Goal: Transaction & Acquisition: Purchase product/service

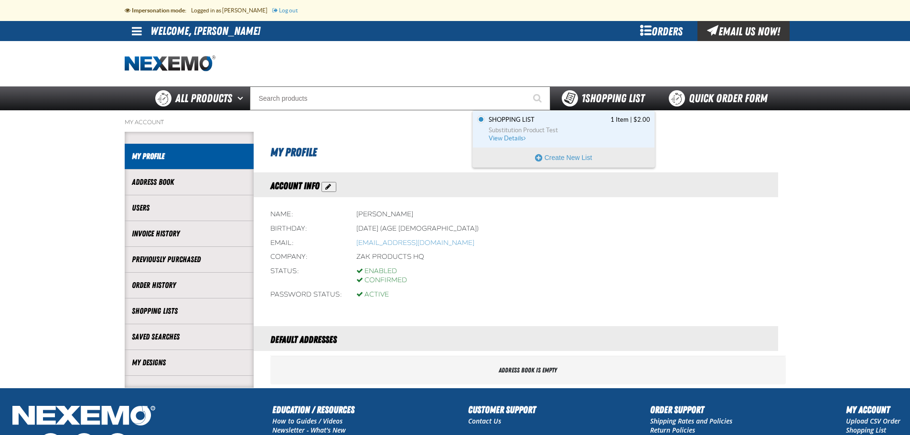
click at [611, 99] on span "1 Shopping List" at bounding box center [612, 98] width 63 height 13
click at [545, 117] on span "Shopping List 1 Item | $2.00" at bounding box center [569, 120] width 161 height 9
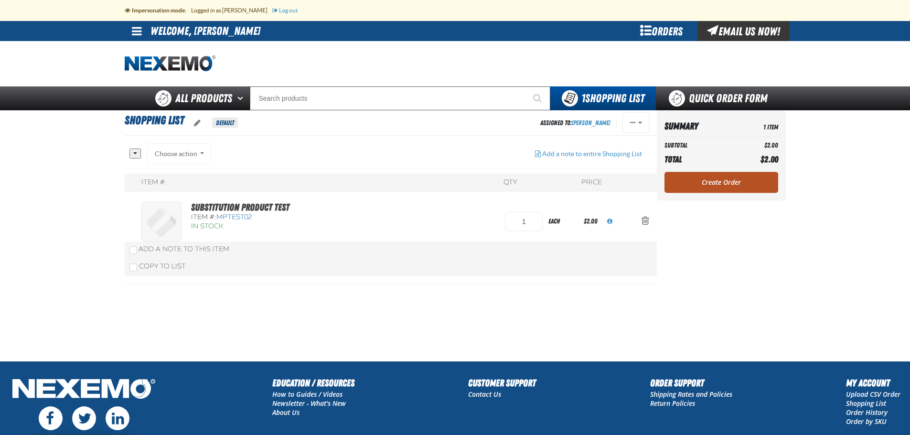
click at [728, 179] on link "Create Order" at bounding box center [721, 182] width 114 height 21
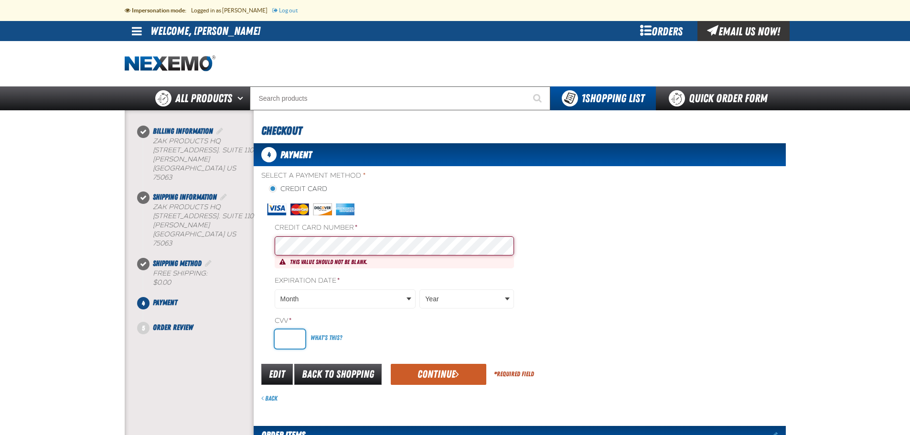
type input "806"
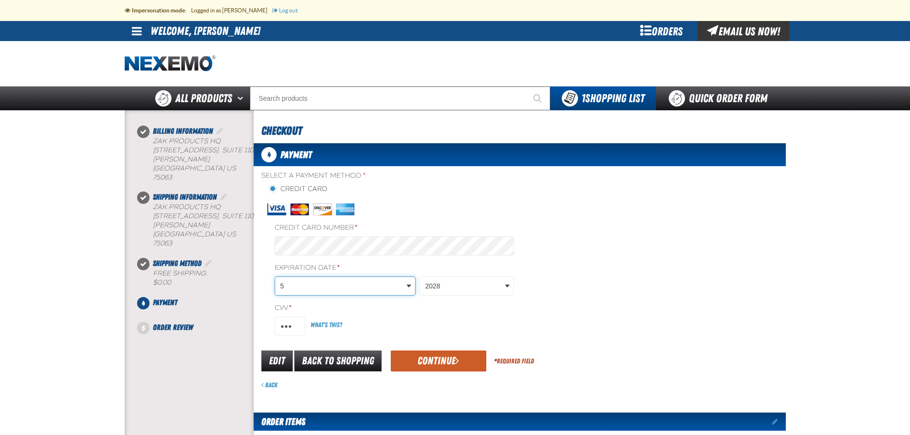
click at [339, 290] on body "Skip to Main Content Staging Site 5.1 Upgrade Site Impersonation mode: Logged i…" at bounding box center [455, 400] width 910 height 801
click at [559, 300] on body "Skip to Main Content Staging Site 5.1 Upgrade Site Impersonation mode: Logged i…" at bounding box center [455, 400] width 910 height 801
click at [297, 328] on input "806" at bounding box center [290, 326] width 31 height 19
drag, startPoint x: 297, startPoint y: 328, endPoint x: 251, endPoint y: 327, distance: 45.4
click at [251, 327] on div "Billing Information IRVING" at bounding box center [455, 364] width 669 height 509
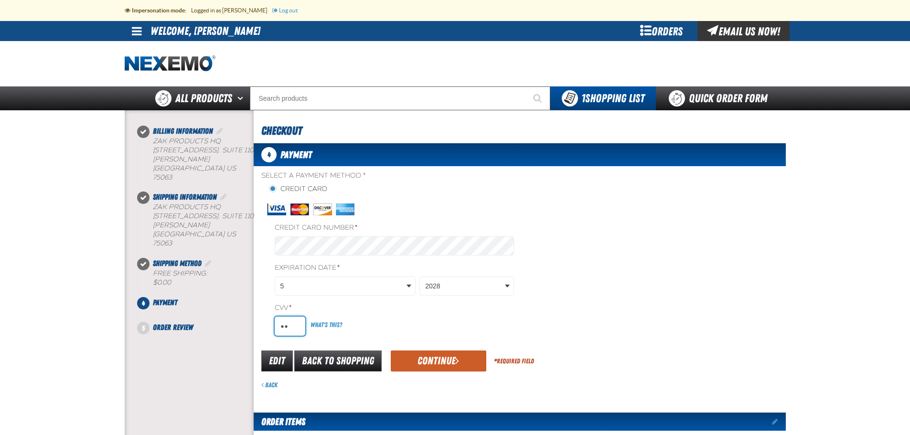
type input "806"
click at [606, 277] on div "Select a Payment Method * Credit Card Credit Card Number * Expiration Date *" at bounding box center [520, 256] width 532 height 170
click at [435, 360] on button "Continue" at bounding box center [439, 361] width 96 height 21
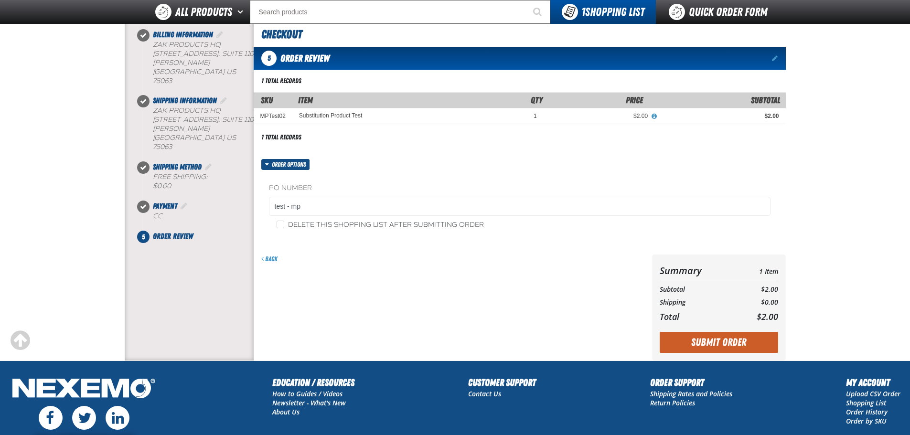
scroll to position [107, 0]
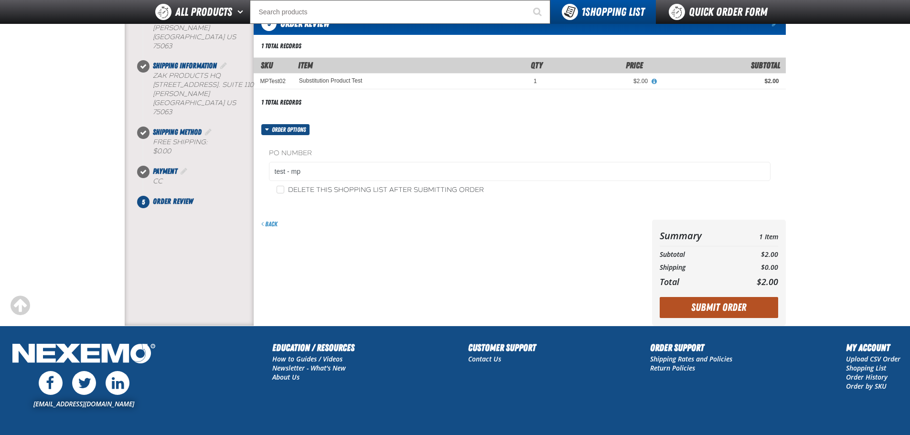
click at [699, 309] on button "Submit Order" at bounding box center [719, 307] width 118 height 21
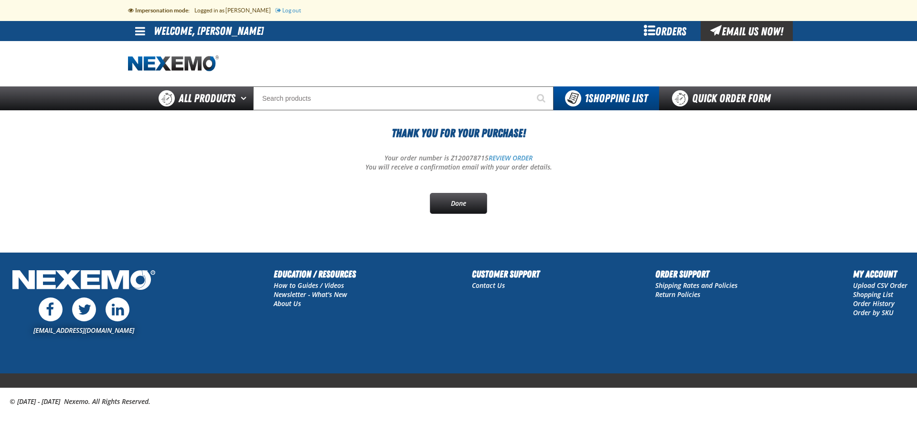
click at [459, 158] on p "Your order number is Z120078715 REVIEW ORDER" at bounding box center [458, 158] width 661 height 9
copy p "Z120078715"
click at [455, 208] on link "Done" at bounding box center [458, 203] width 57 height 21
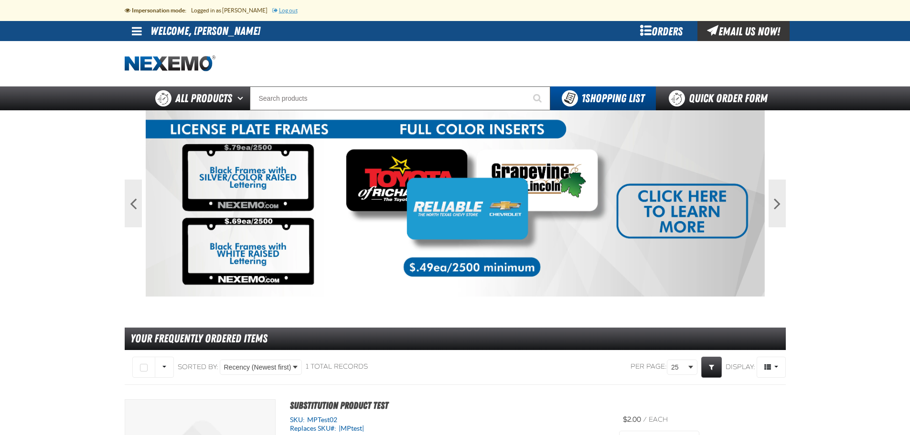
click at [281, 11] on link "Log out" at bounding box center [284, 10] width 25 height 6
